Goal: Find specific page/section: Find specific page/section

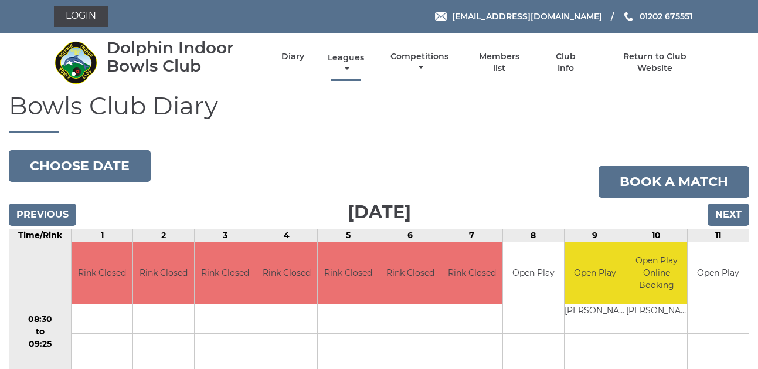
click at [347, 67] on link "Leagues" at bounding box center [346, 63] width 42 height 23
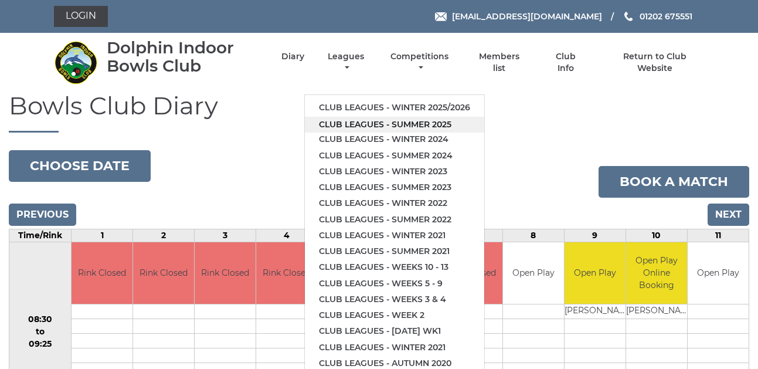
click at [358, 125] on link "Club leagues - Summer 2025" at bounding box center [394, 125] width 179 height 16
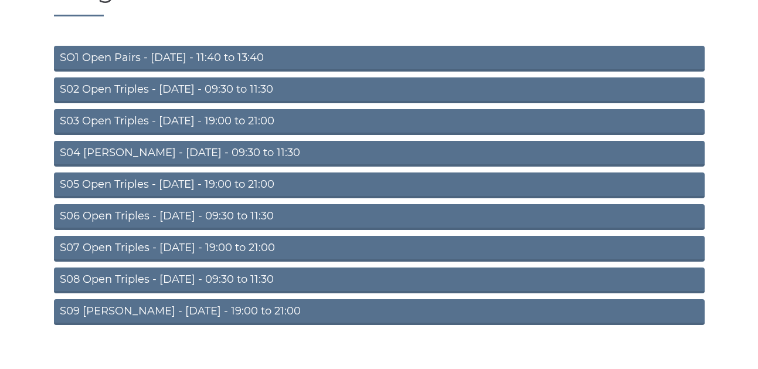
scroll to position [117, 0]
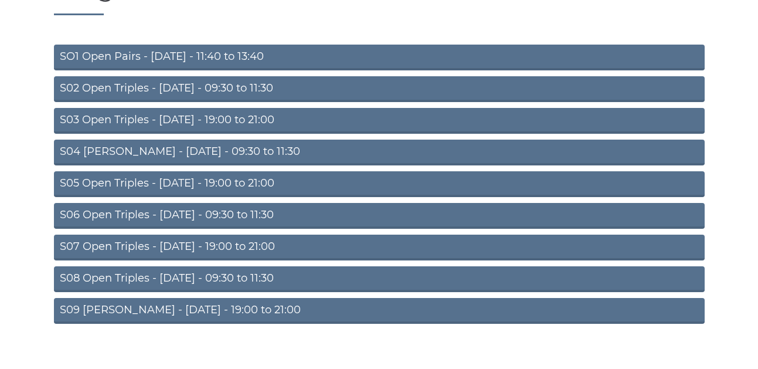
click at [209, 91] on link "S02 Open Triples - [DATE] - 09:30 to 11:30" at bounding box center [379, 89] width 651 height 26
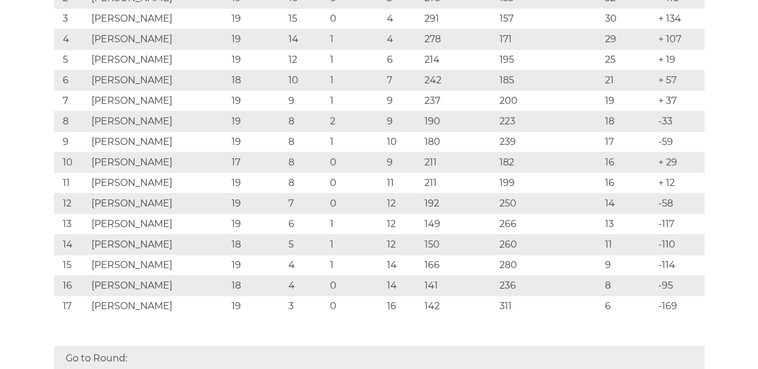
scroll to position [352, 0]
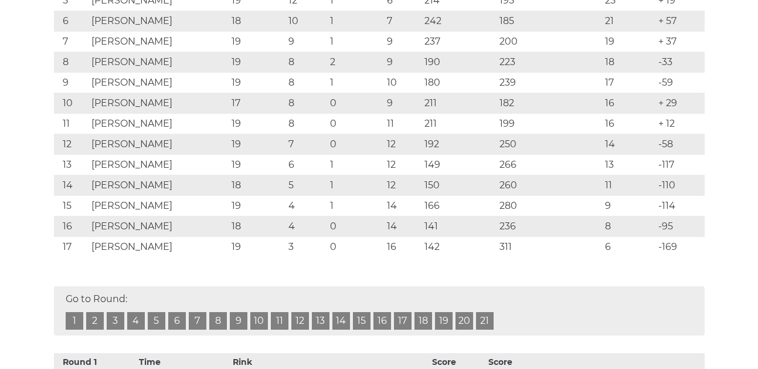
click at [440, 316] on link "19" at bounding box center [444, 321] width 18 height 18
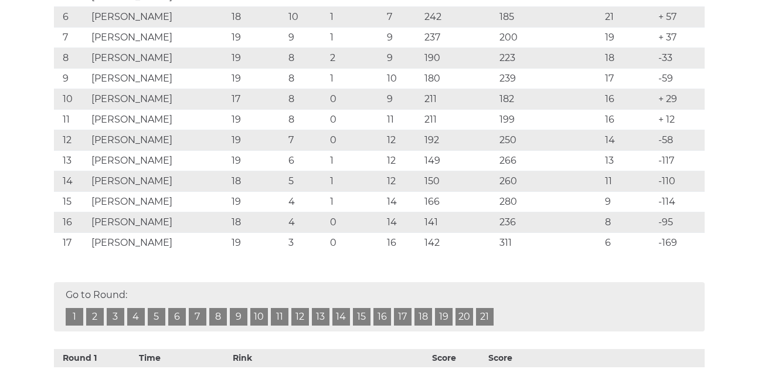
scroll to position [242, 0]
